Goal: Information Seeking & Learning: Learn about a topic

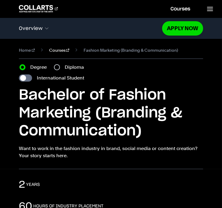
click at [58, 52] on link "Courses" at bounding box center [59, 50] width 20 height 7
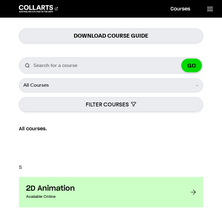
scroll to position [83, 0]
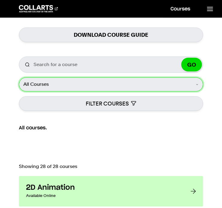
click at [183, 84] on select "All Courses Undergraduate Postgraduate Short Courses Online" at bounding box center [111, 85] width 184 height 14
select select "Post Graduate"
click at [19, 78] on select "All Courses Undergraduate Postgraduate Short Courses Online" at bounding box center [111, 85] width 184 height 14
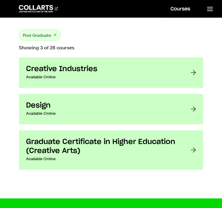
scroll to position [220, 0]
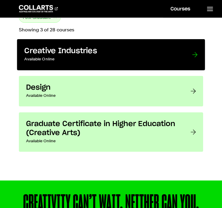
click at [197, 53] on div at bounding box center [194, 55] width 5 height 16
